Goal: Find specific page/section: Find specific page/section

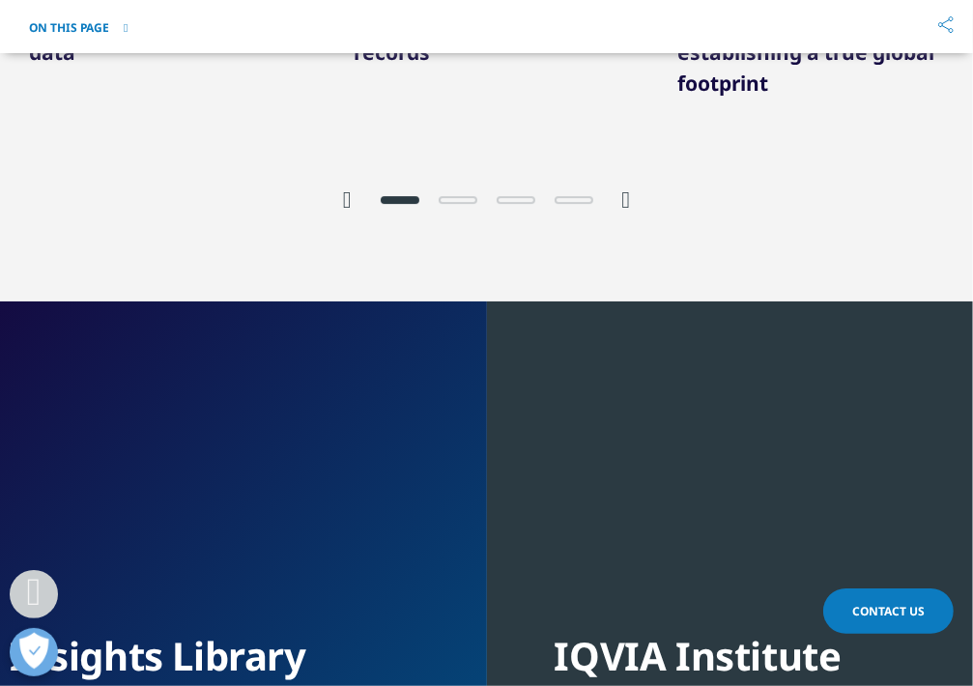
scroll to position [3827, 0]
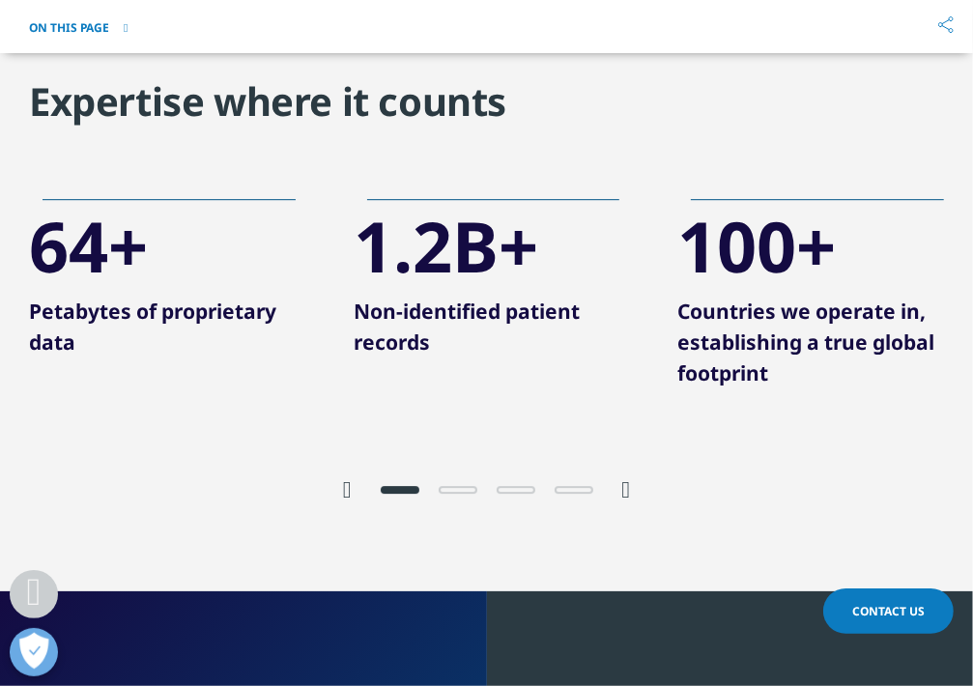
click at [616, 479] on div at bounding box center [487, 488] width 270 height 18
drag, startPoint x: 618, startPoint y: 466, endPoint x: 631, endPoint y: 473, distance: 14.7
click at [618, 479] on div at bounding box center [487, 488] width 270 height 18
click at [631, 478] on icon "Next slide" at bounding box center [626, 489] width 9 height 23
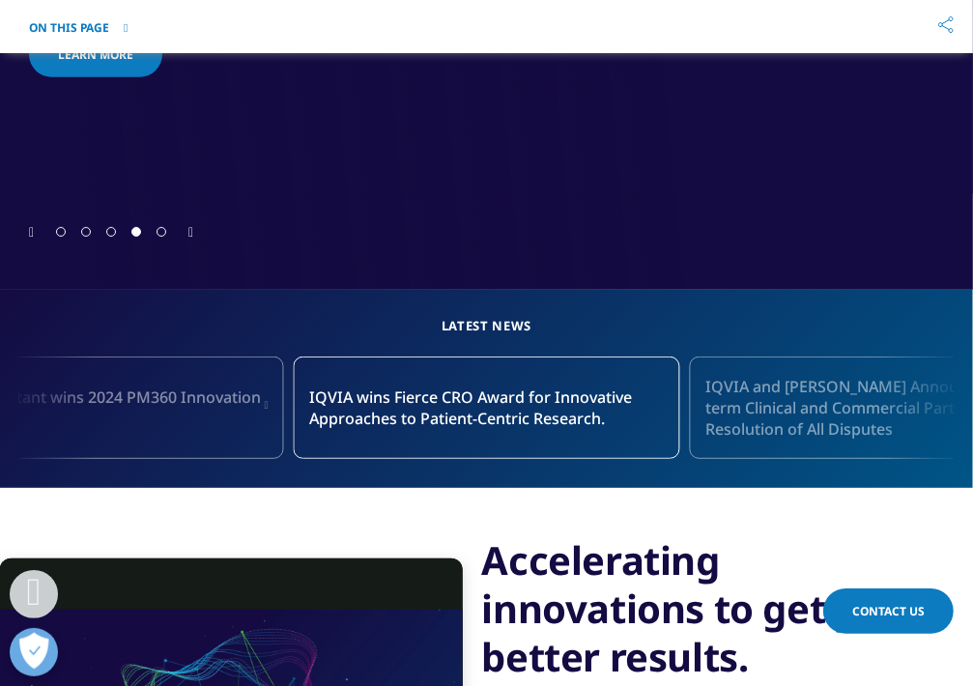
scroll to position [1256, 0]
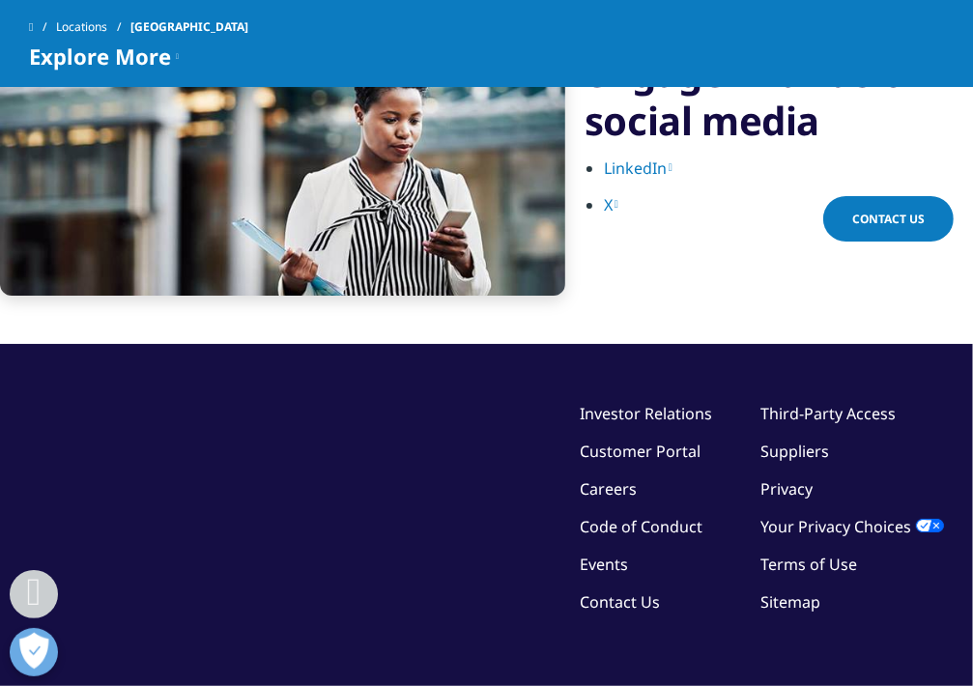
scroll to position [4347, 0]
